Goal: Task Accomplishment & Management: Manage account settings

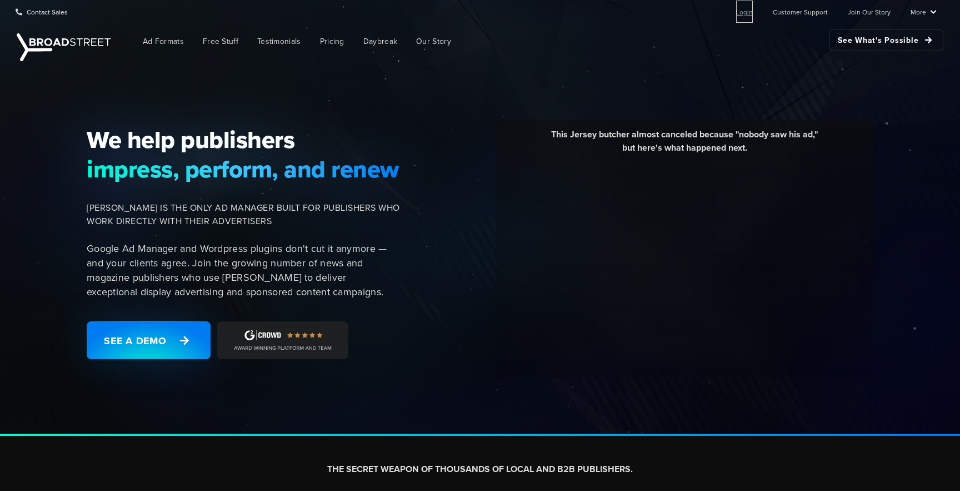
click at [753, 15] on link "Login" at bounding box center [744, 12] width 17 height 22
click at [934, 9] on link "More" at bounding box center [924, 12] width 26 height 22
click at [748, 11] on link "Login" at bounding box center [744, 12] width 17 height 22
